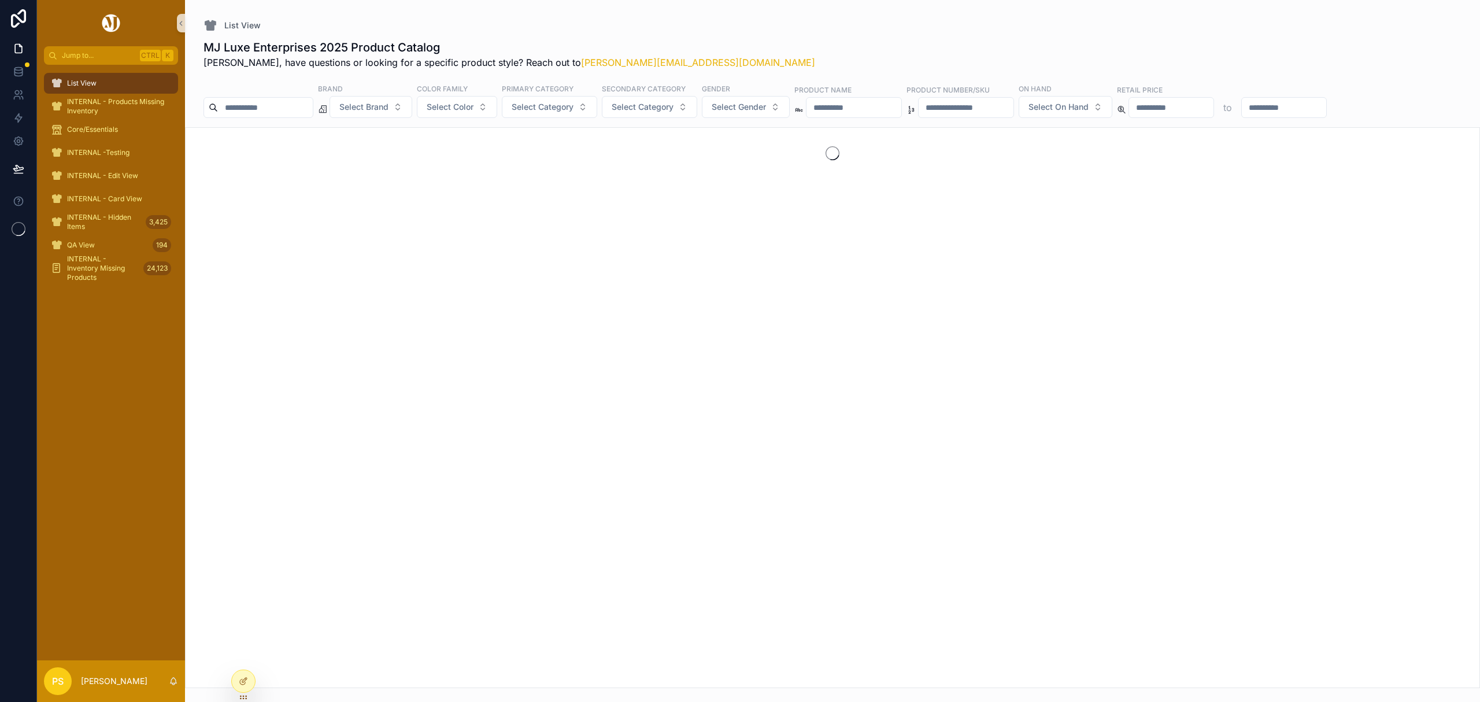
click at [266, 109] on input "scrollable content" at bounding box center [265, 107] width 95 height 16
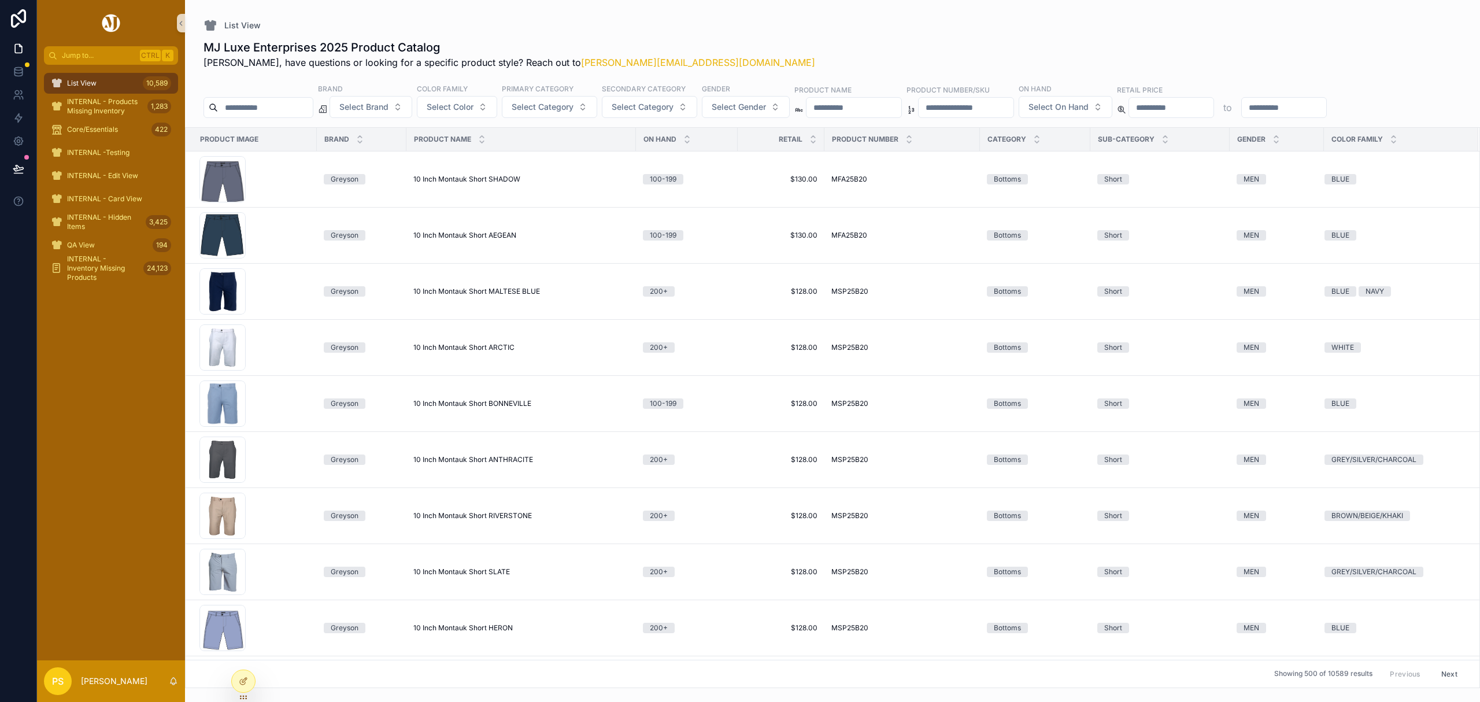
click at [266, 109] on input "scrollable content" at bounding box center [265, 107] width 95 height 16
type input "*******"
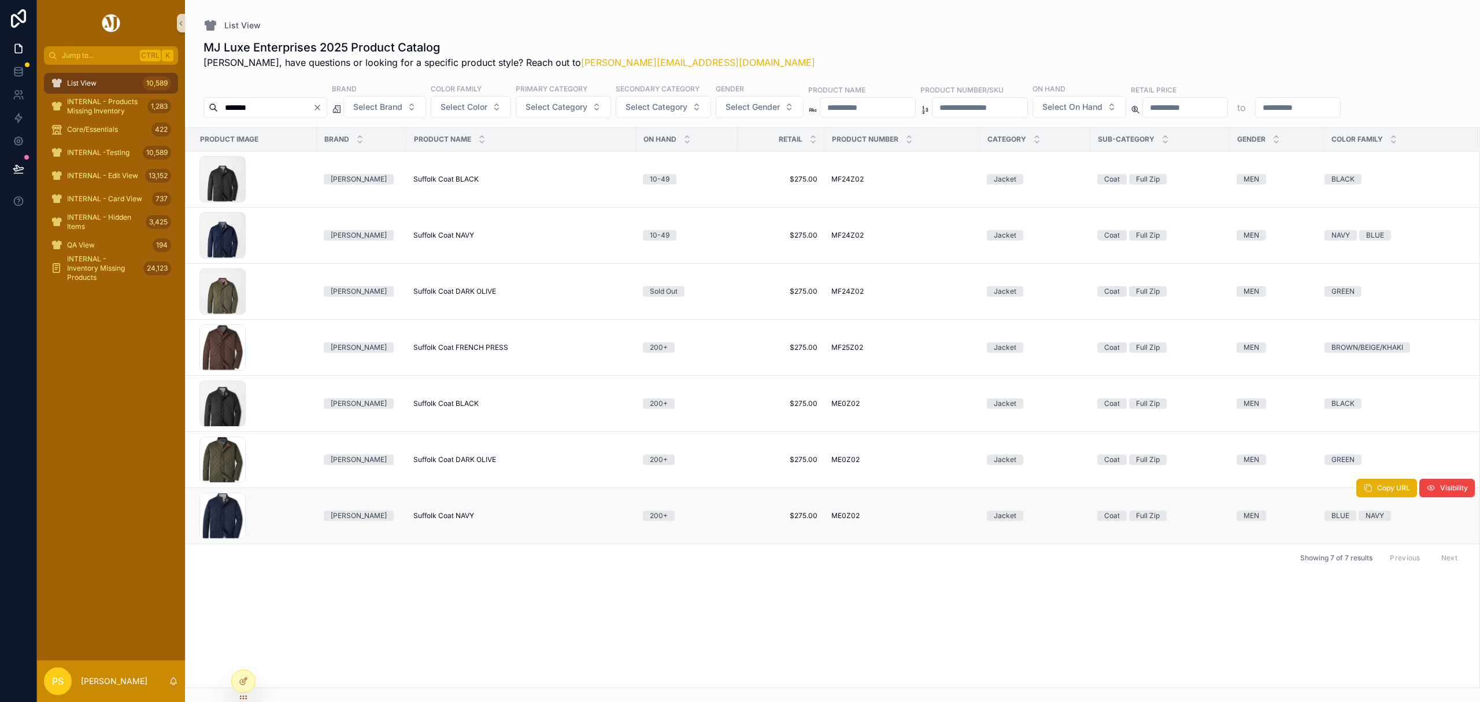
click at [449, 518] on span "Suffolk Coat NAVY" at bounding box center [443, 515] width 61 height 9
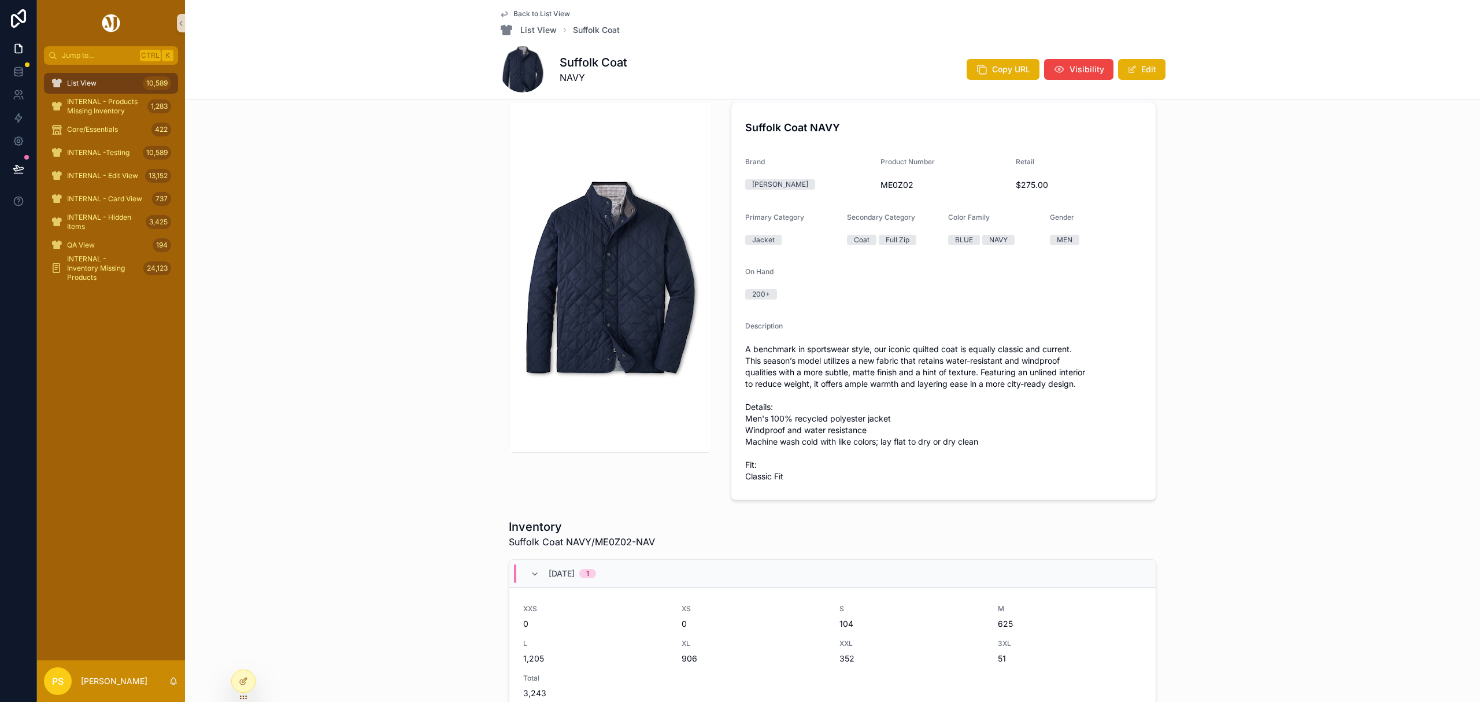
scroll to position [27, 0]
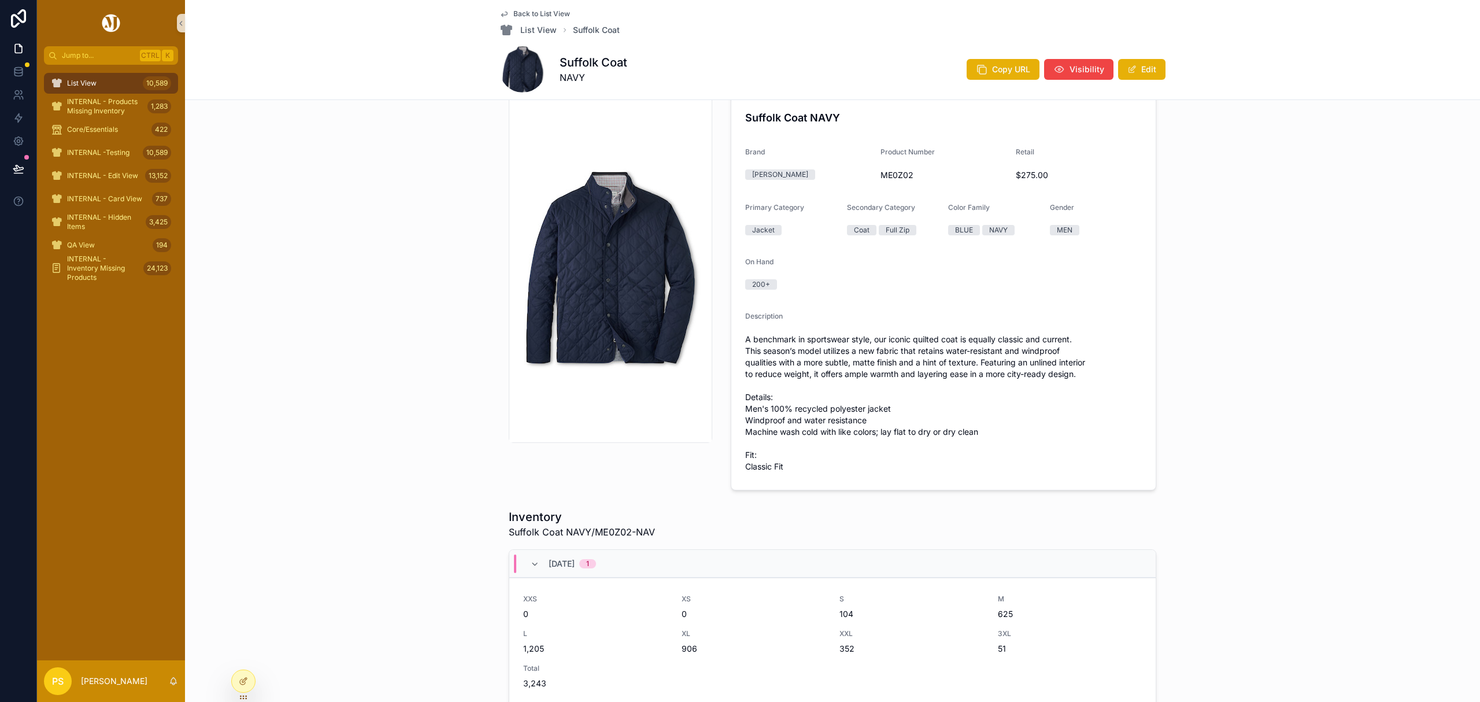
drag, startPoint x: 124, startPoint y: 82, endPoint x: 153, endPoint y: 84, distance: 29.6
click at [124, 82] on div "List View 10,589" at bounding box center [111, 83] width 120 height 18
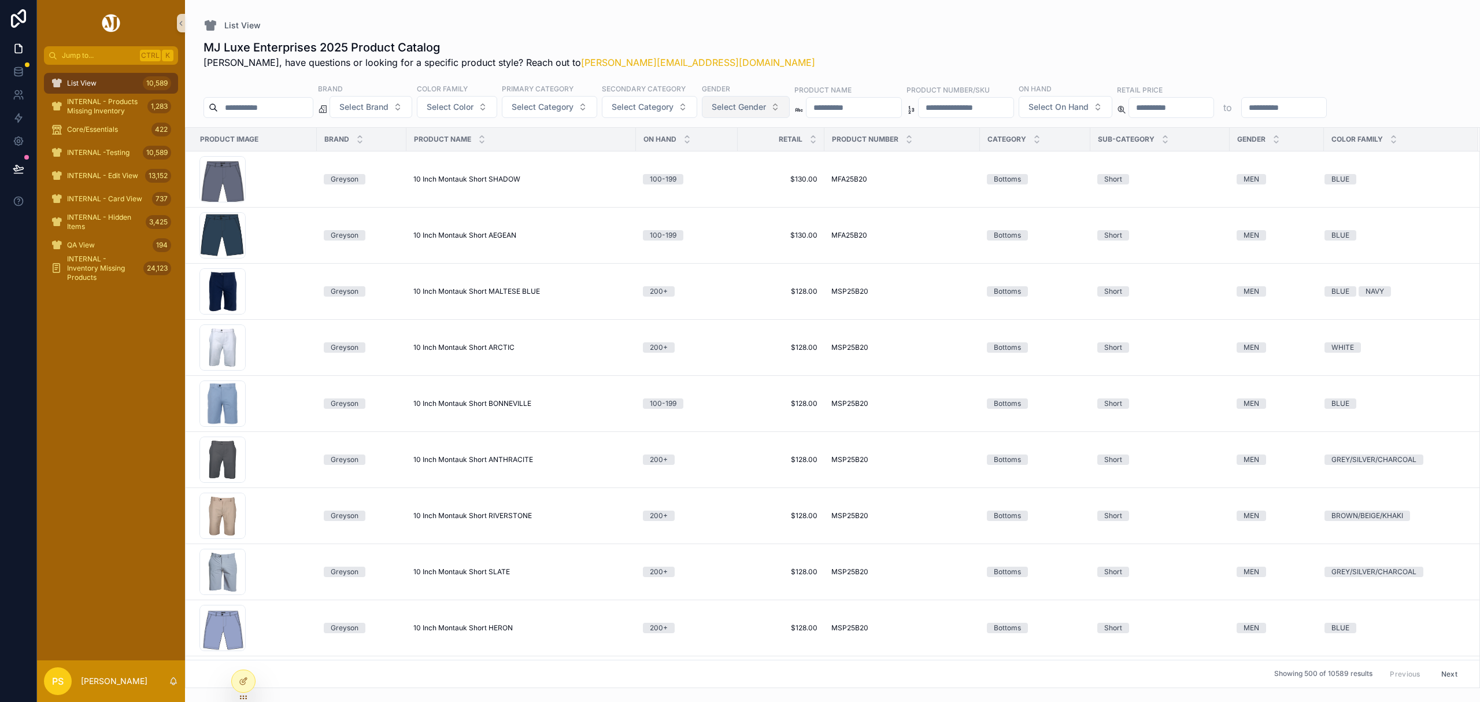
click at [766, 102] on span "Select Gender" at bounding box center [739, 107] width 54 height 12
click at [725, 153] on div "MEN" at bounding box center [778, 154] width 139 height 18
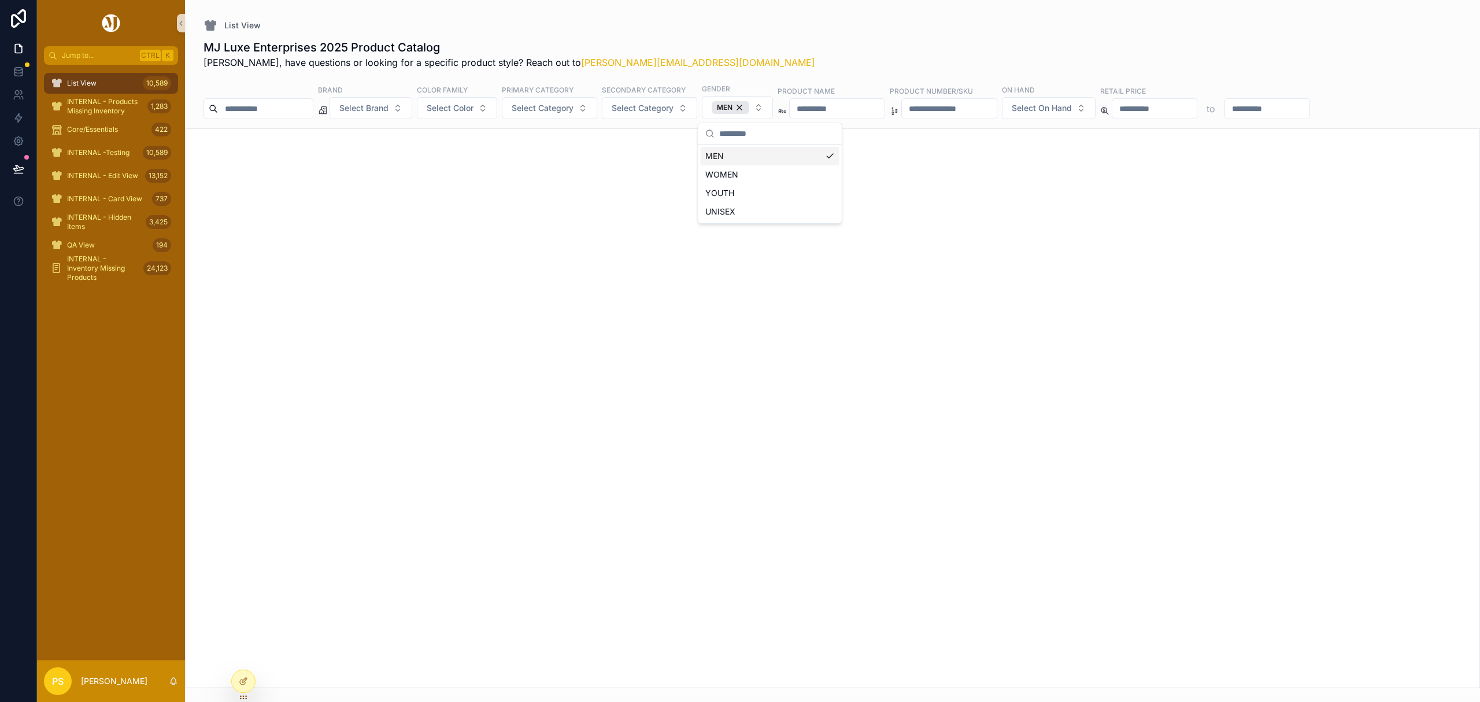
click at [294, 100] on div "scrollable content" at bounding box center [258, 108] width 110 height 21
click at [289, 112] on input "scrollable content" at bounding box center [265, 109] width 95 height 16
type input "**********"
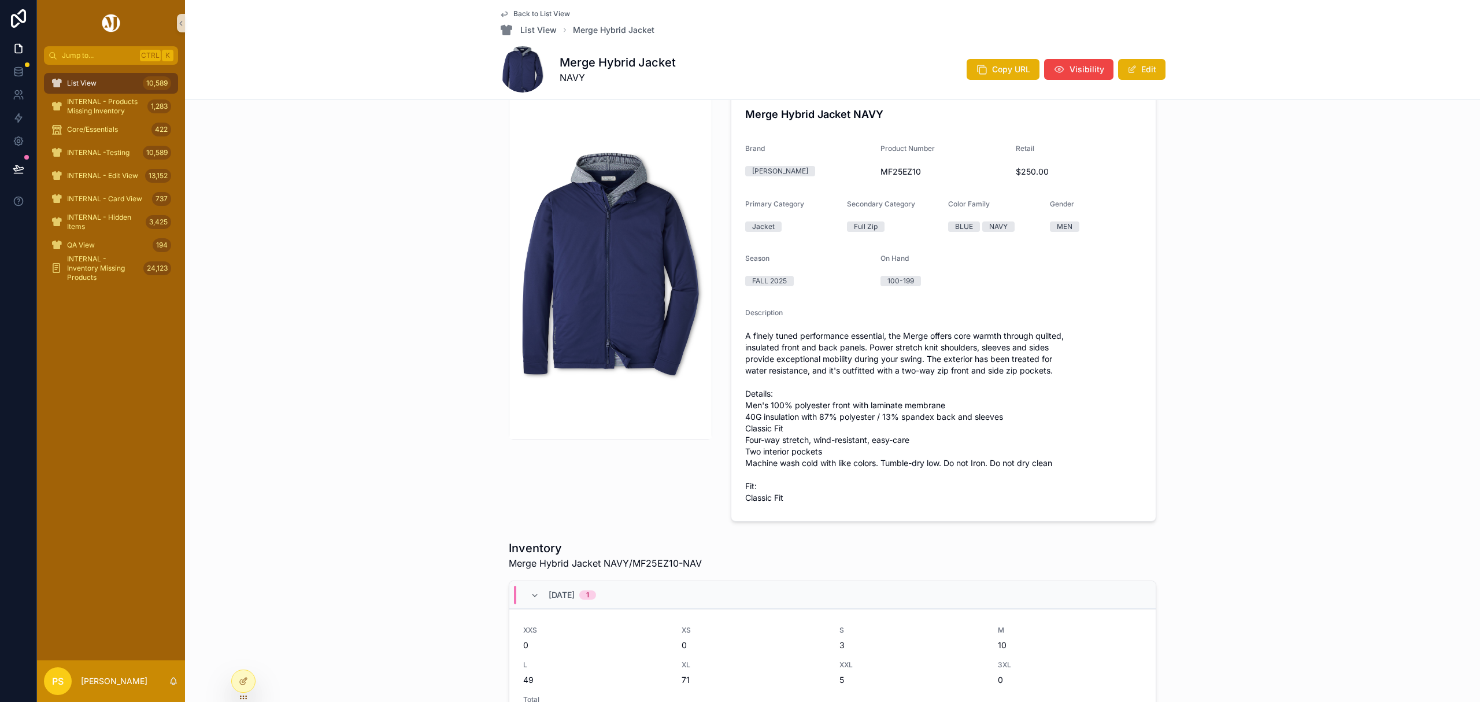
scroll to position [37, 0]
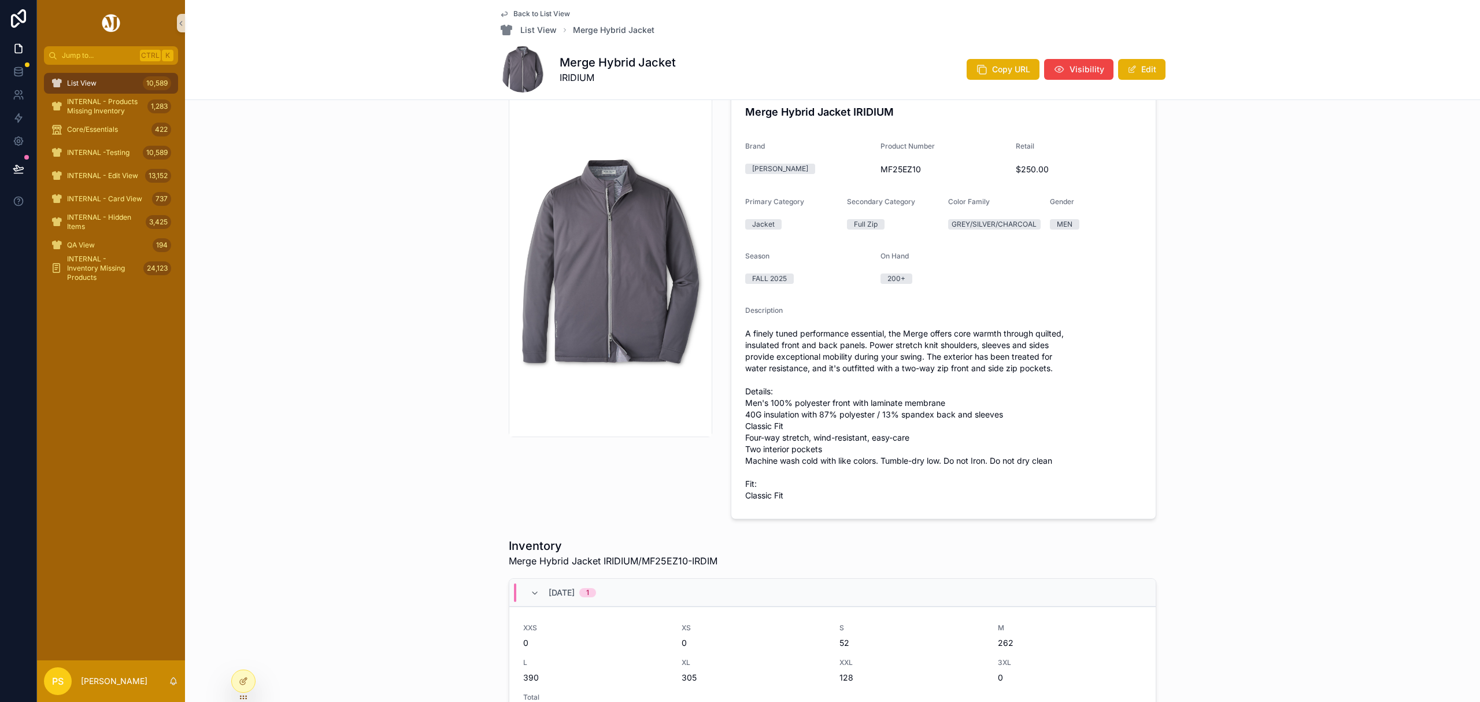
scroll to position [34, 0]
click at [86, 84] on span "List View" at bounding box center [81, 83] width 29 height 9
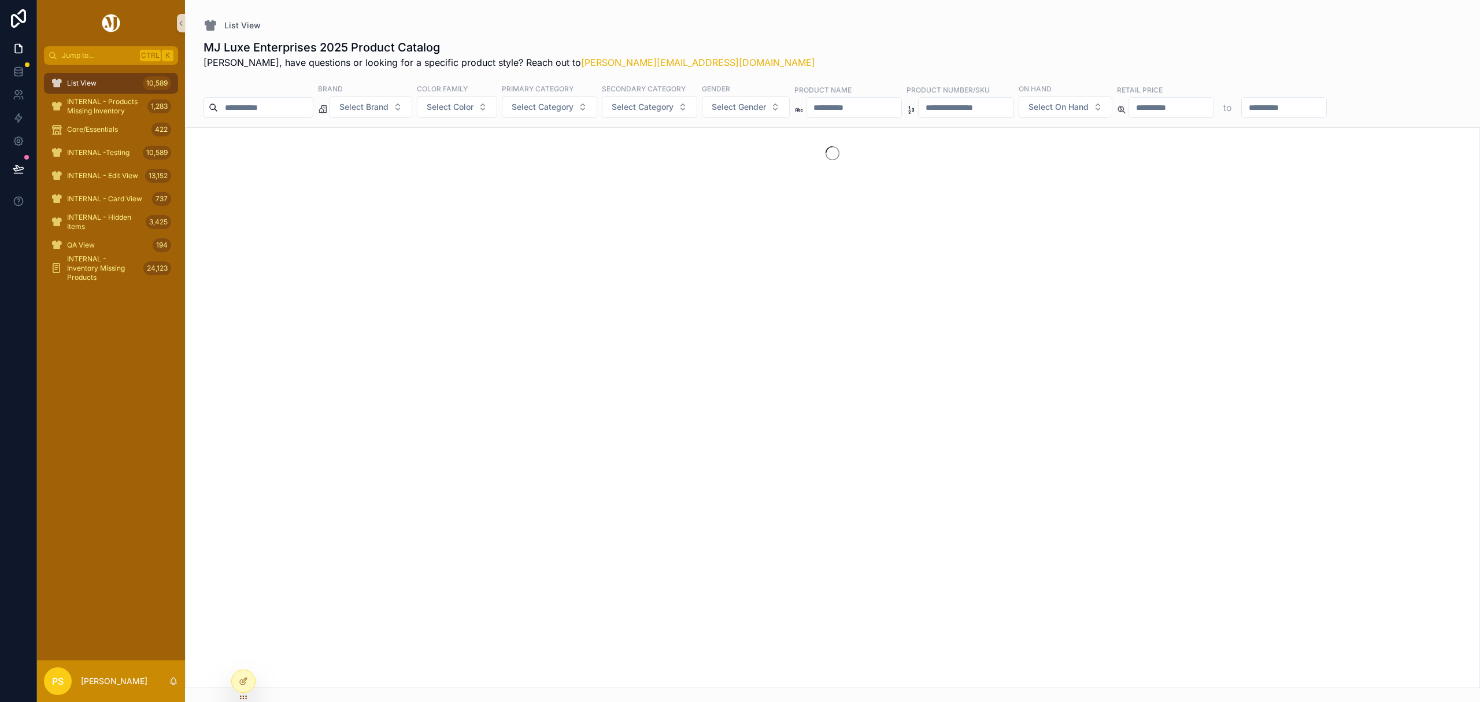
click at [261, 109] on input "scrollable content" at bounding box center [265, 107] width 95 height 16
type input "*****"
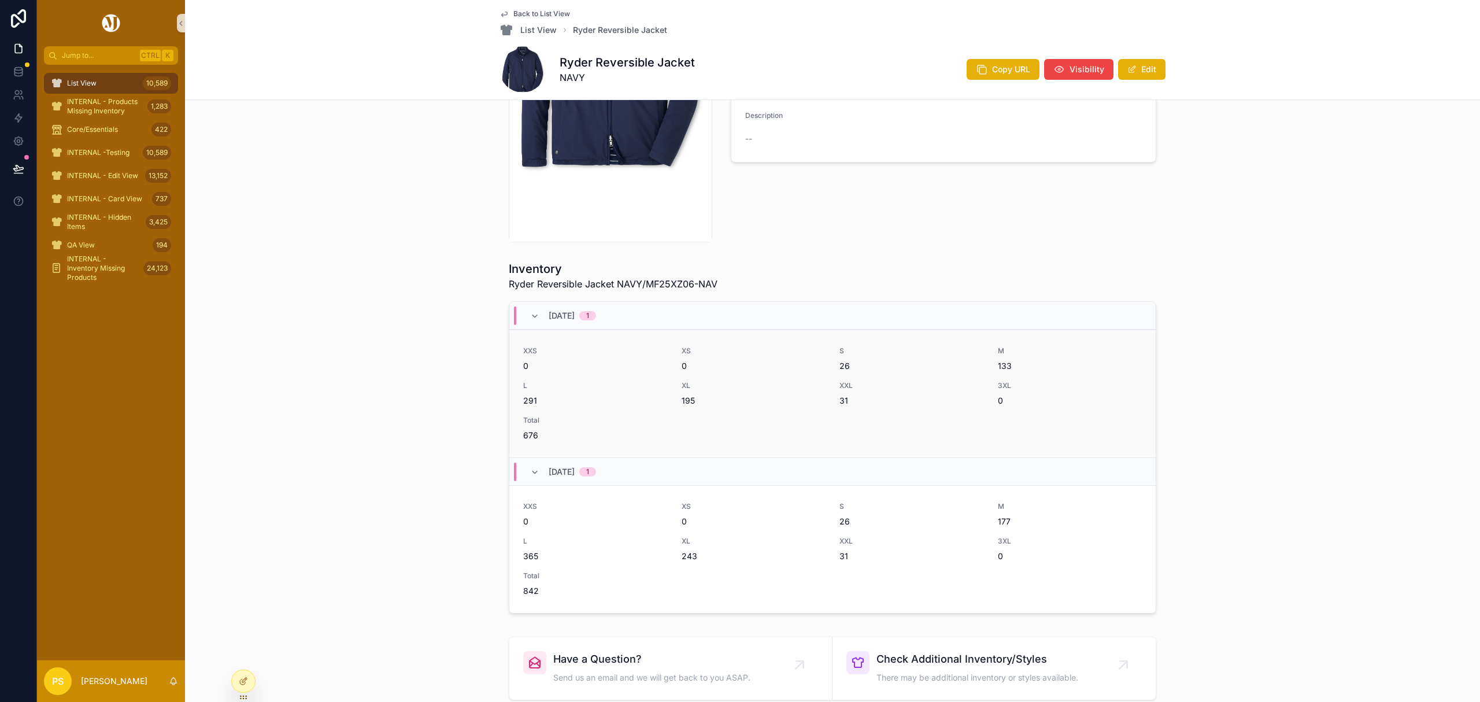
scroll to position [231, 0]
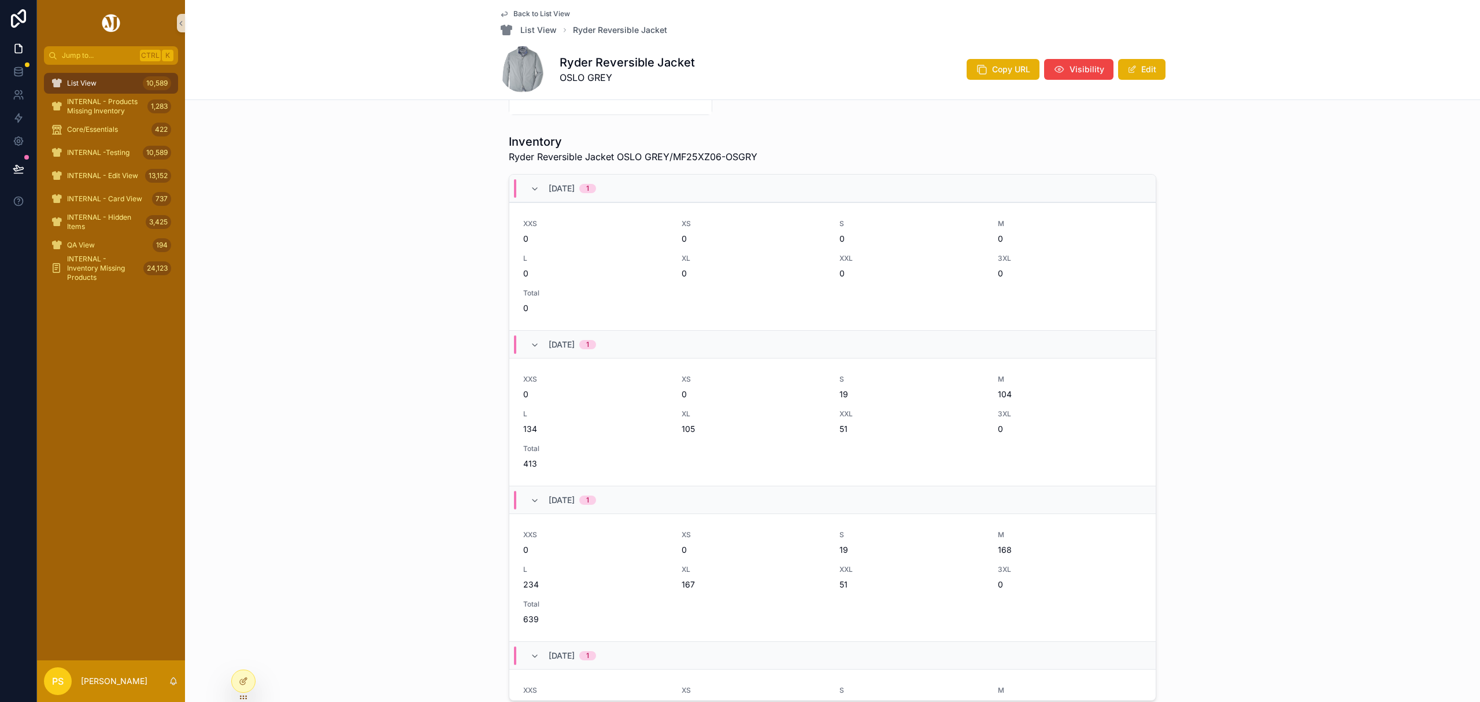
scroll to position [385, 0]
